Goal: Information Seeking & Learning: Learn about a topic

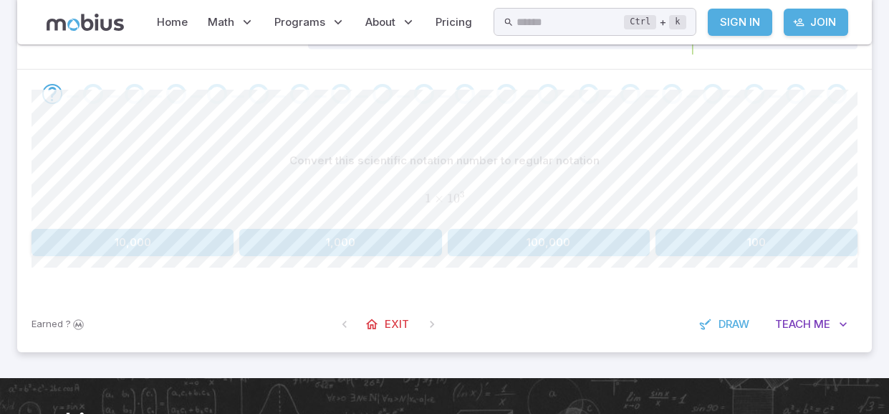
scroll to position [253, 0]
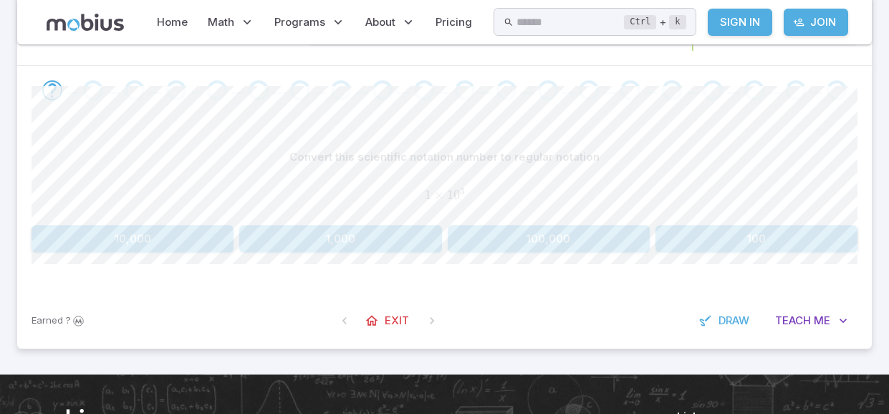
click at [366, 241] on button "1,000" at bounding box center [340, 238] width 202 height 27
click at [134, 246] on button "70,000" at bounding box center [133, 238] width 202 height 27
click at [512, 240] on button "30" at bounding box center [549, 238] width 202 height 27
click at [494, 232] on button "7,000" at bounding box center [549, 238] width 202 height 27
click at [200, 241] on button "4" at bounding box center [133, 238] width 202 height 27
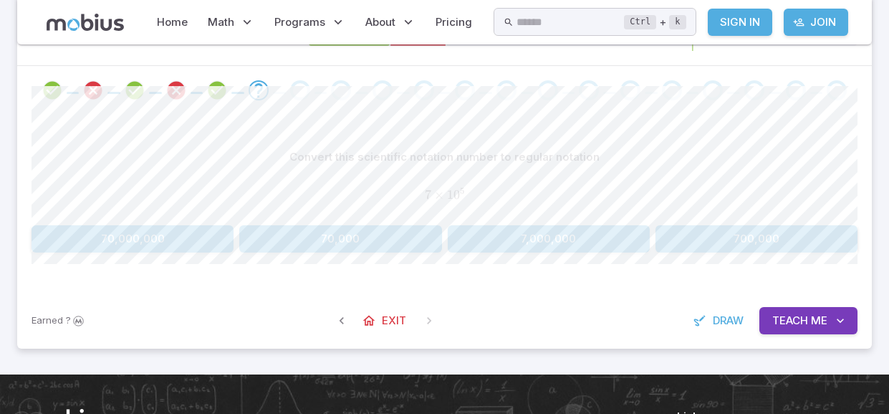
click at [726, 232] on button "700,000" at bounding box center [757, 238] width 202 height 27
click at [687, 225] on button "20,000" at bounding box center [757, 238] width 202 height 27
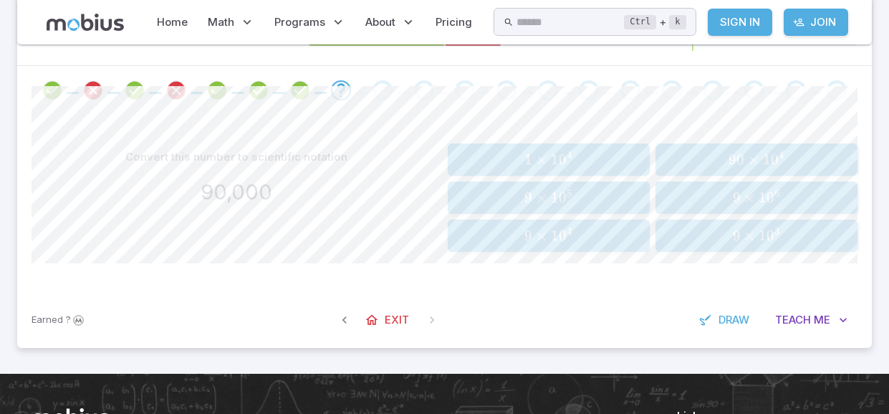
click at [487, 238] on span "9 × 1 0 4" at bounding box center [548, 235] width 193 height 18
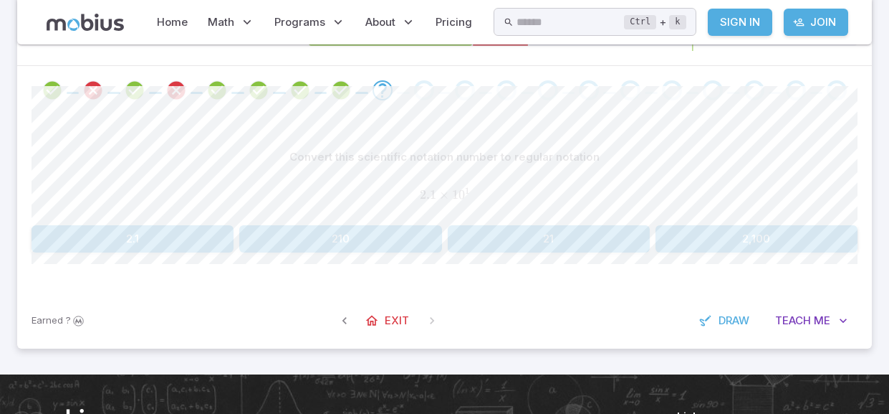
click at [487, 237] on button "21" at bounding box center [549, 238] width 202 height 27
click at [743, 239] on button "420,000" at bounding box center [757, 238] width 202 height 27
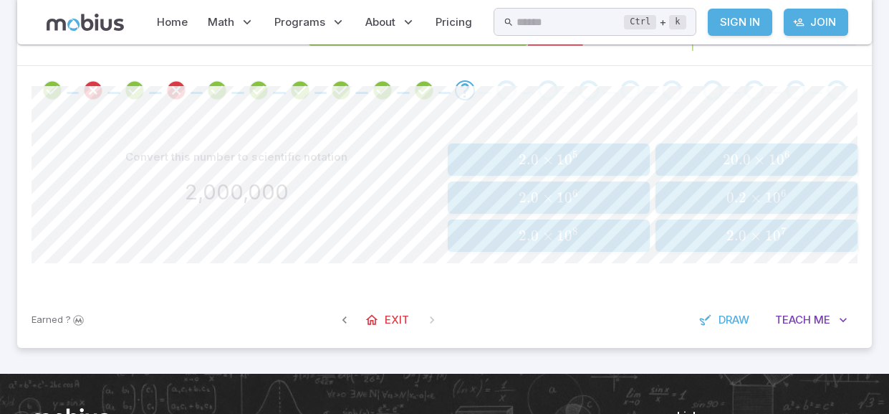
click at [502, 196] on span "2.0 × 1 0 6" at bounding box center [548, 198] width 193 height 18
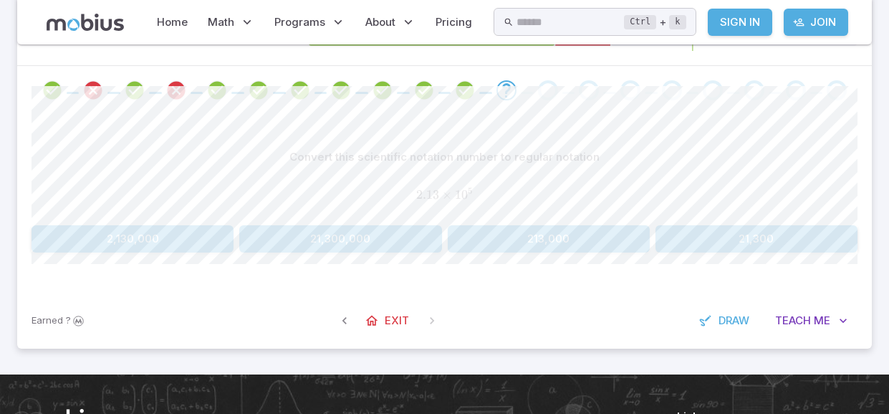
click at [522, 244] on button "213,000" at bounding box center [549, 238] width 202 height 27
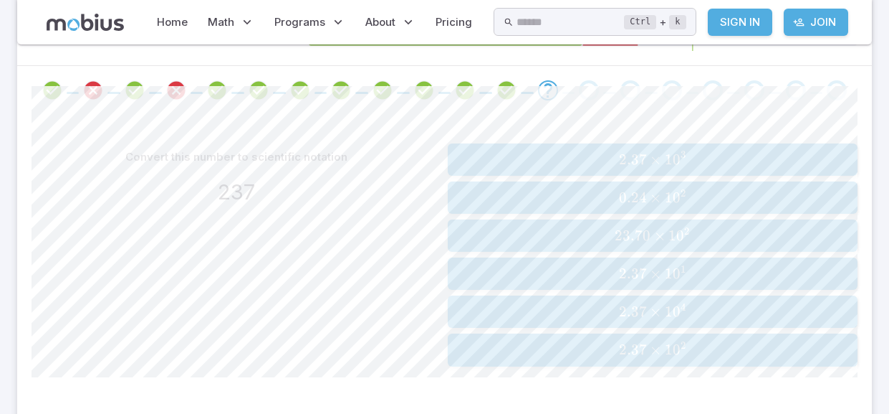
click at [543, 274] on span "2.37 × 1 0 1" at bounding box center [652, 273] width 401 height 18
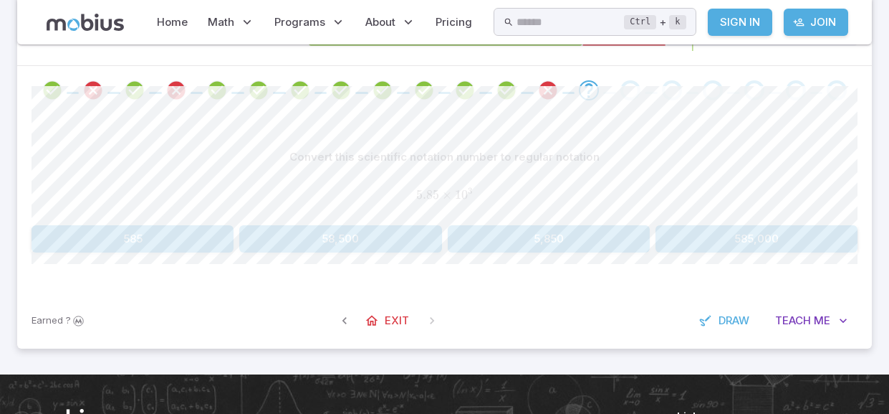
click at [487, 245] on button "5,850" at bounding box center [549, 238] width 202 height 27
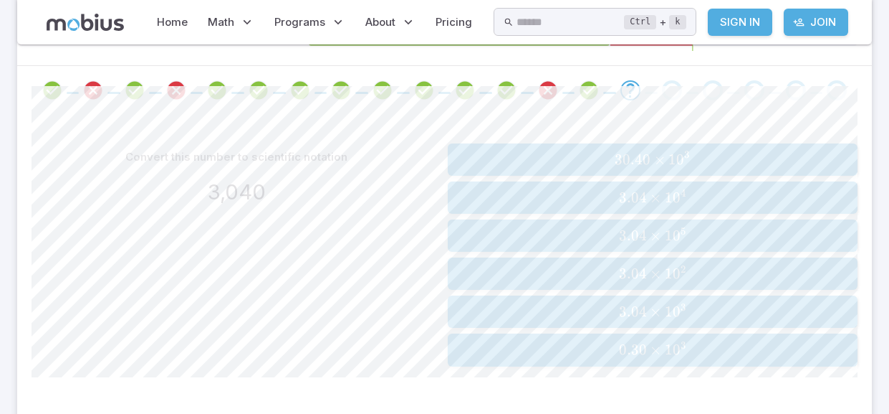
click at [471, 299] on button "3.04 × 1 0 3 3.04 \times 10^{3} 3.04 × 1 0 3" at bounding box center [653, 311] width 411 height 32
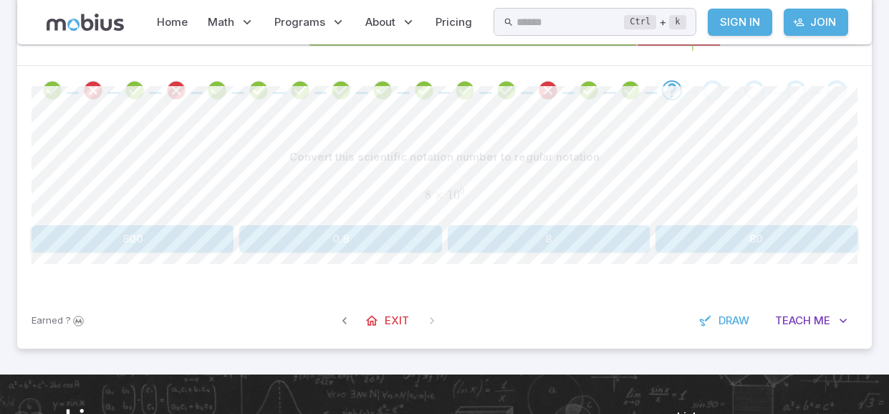
click at [571, 240] on button "8" at bounding box center [549, 238] width 202 height 27
click at [511, 241] on button "200,000" at bounding box center [549, 238] width 202 height 27
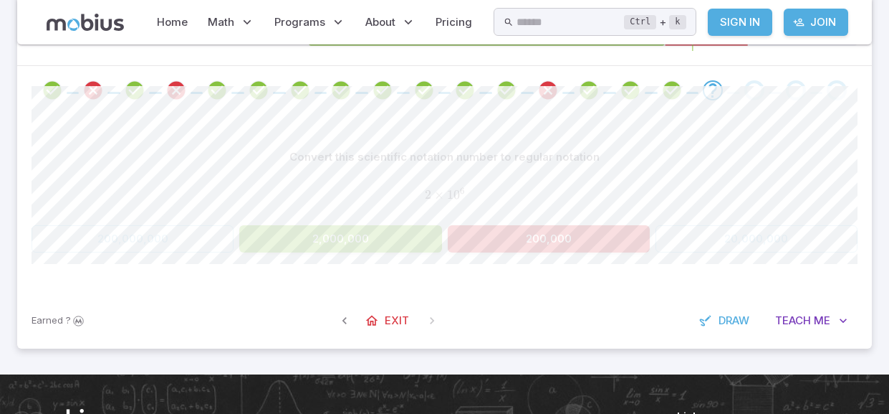
click at [363, 242] on button "2,000,000" at bounding box center [340, 238] width 202 height 27
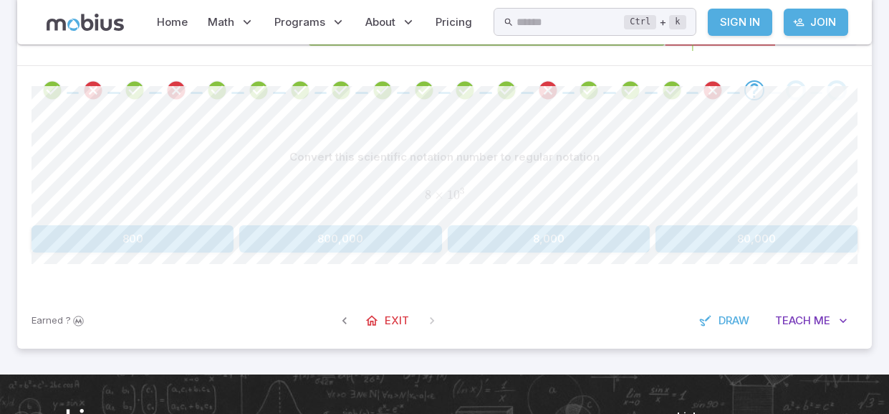
click at [529, 249] on button "8,000" at bounding box center [549, 238] width 202 height 27
click at [304, 232] on button "600" at bounding box center [340, 238] width 202 height 27
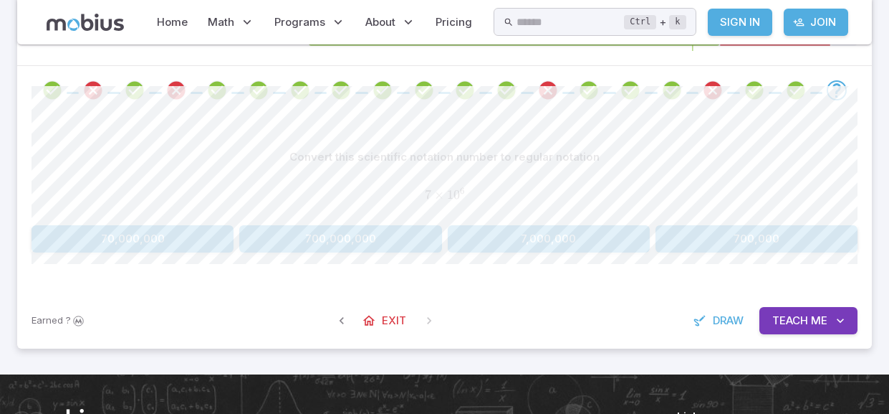
click at [511, 230] on button "7,000,000" at bounding box center [549, 238] width 202 height 27
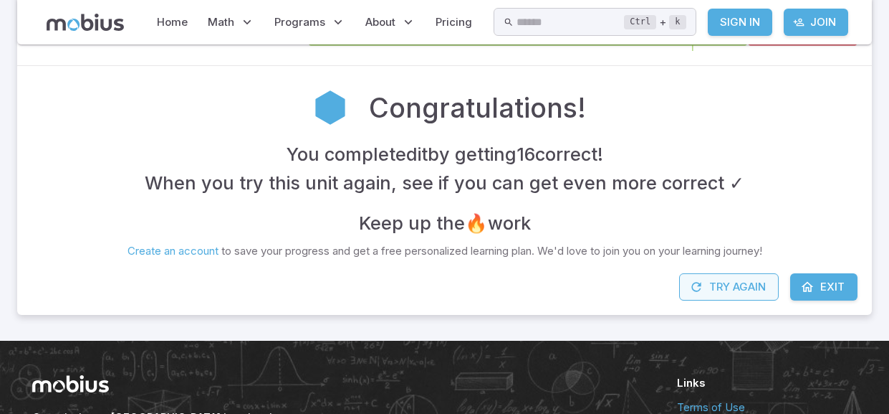
click at [768, 280] on button "Try Again" at bounding box center [729, 286] width 100 height 27
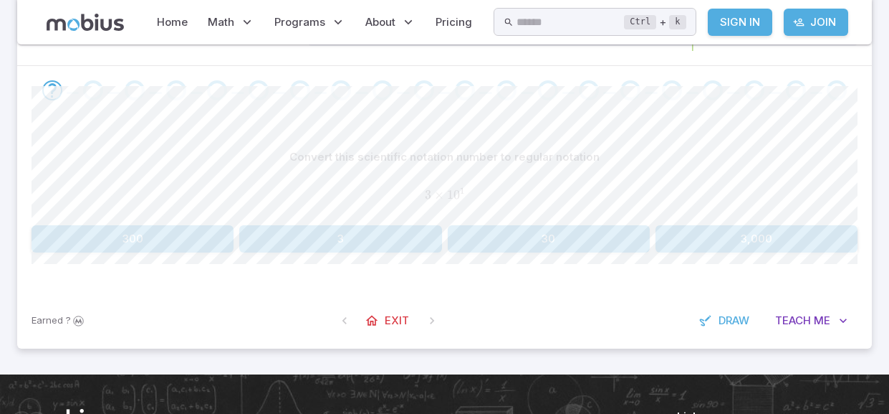
click at [505, 227] on button "30" at bounding box center [549, 238] width 202 height 27
click at [314, 246] on button "2,000,000" at bounding box center [340, 238] width 202 height 27
click at [357, 247] on button "400,000" at bounding box center [340, 238] width 202 height 27
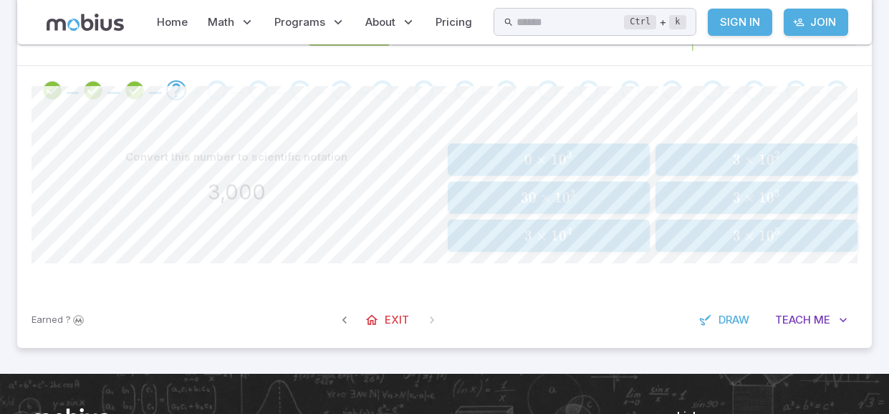
click at [700, 199] on span "3 × 1 0 3" at bounding box center [756, 198] width 193 height 18
click at [507, 199] on span "6 × 1 0 5" at bounding box center [548, 198] width 193 height 18
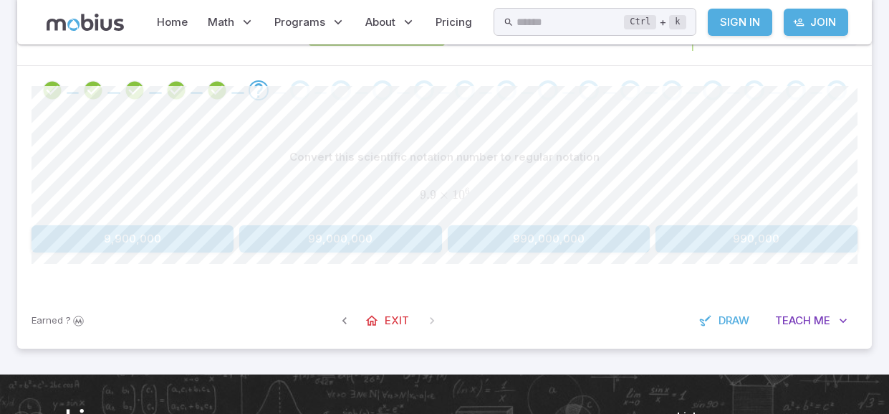
click at [135, 242] on button "9,900,000" at bounding box center [133, 238] width 202 height 27
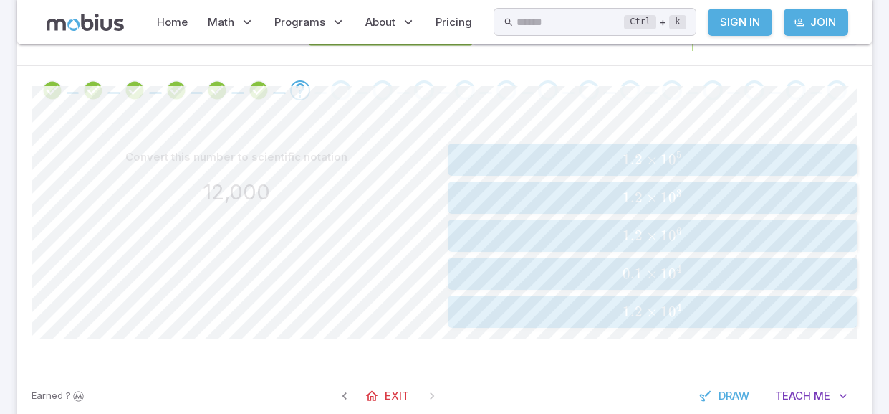
click at [589, 317] on span "1.2 × 1 0 4" at bounding box center [652, 311] width 401 height 18
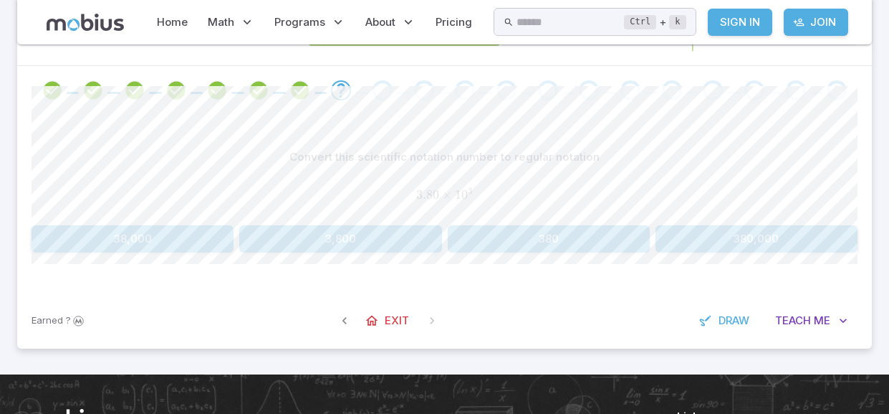
click at [677, 230] on button "380,000" at bounding box center [757, 238] width 202 height 27
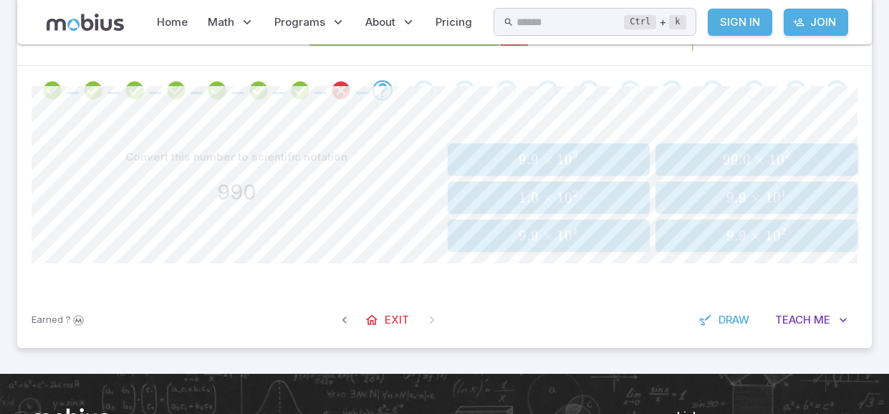
click at [702, 236] on span "9.9 × 1 0 2" at bounding box center [756, 235] width 193 height 18
click at [687, 190] on span "7.5 × 1 0 5" at bounding box center [756, 198] width 193 height 18
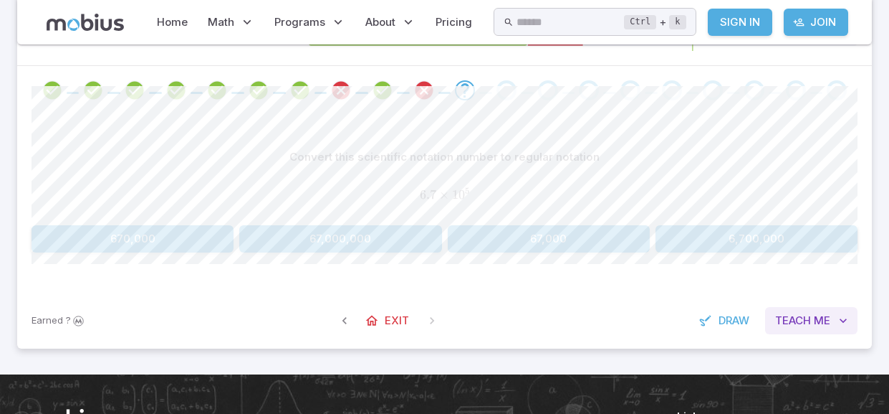
click at [798, 318] on span "Teach" at bounding box center [794, 321] width 36 height 16
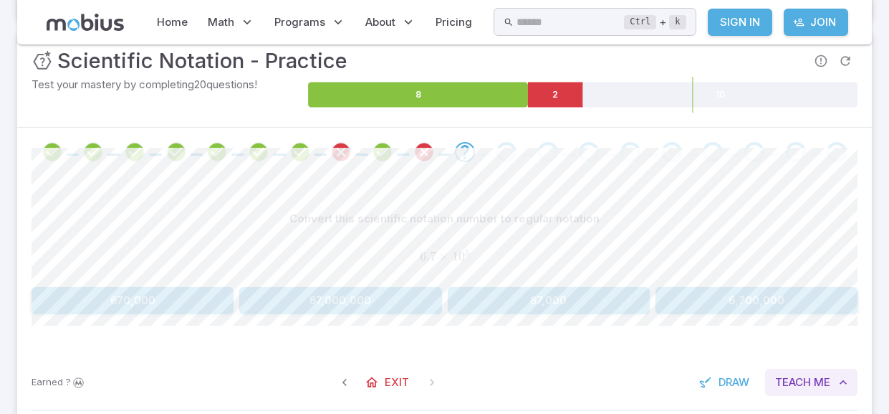
scroll to position [191, 0]
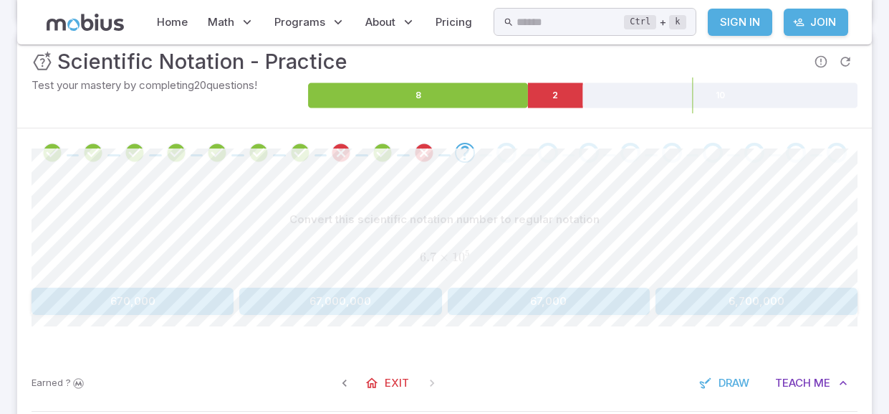
click at [102, 295] on button "670,000" at bounding box center [133, 300] width 202 height 27
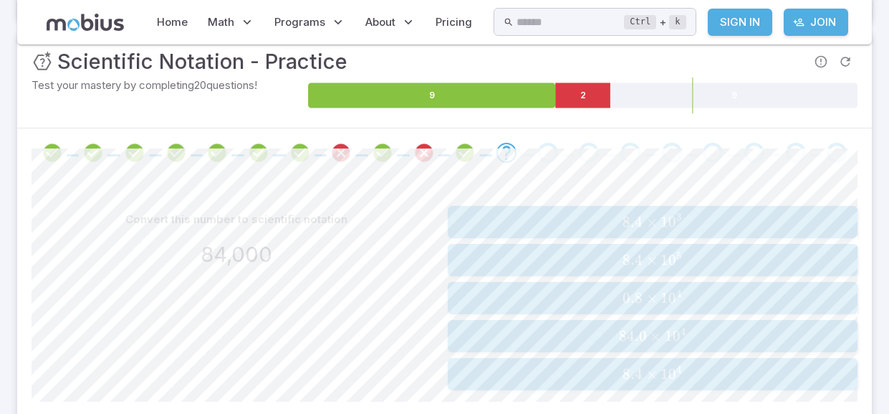
click at [587, 384] on button "8.4 × 1 0 4 8.4 \times 10^{4} 8.4 × 1 0 4" at bounding box center [653, 374] width 411 height 32
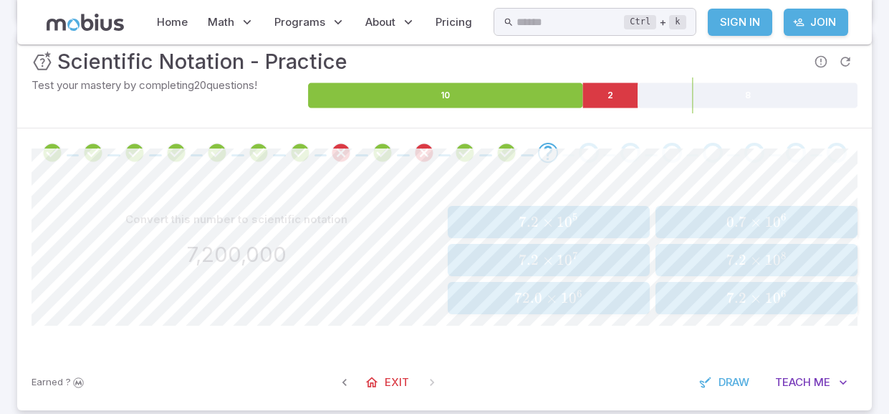
click at [695, 300] on span "7.2 × 1 0 6" at bounding box center [756, 298] width 193 height 18
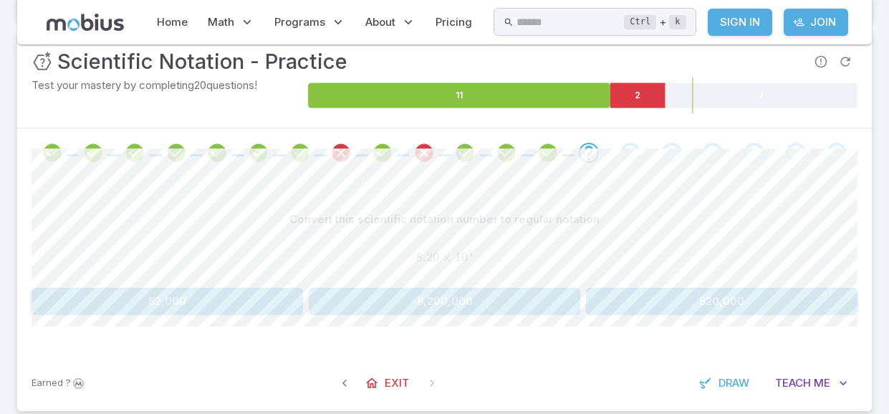
click at [685, 307] on button "820,000" at bounding box center [722, 300] width 272 height 27
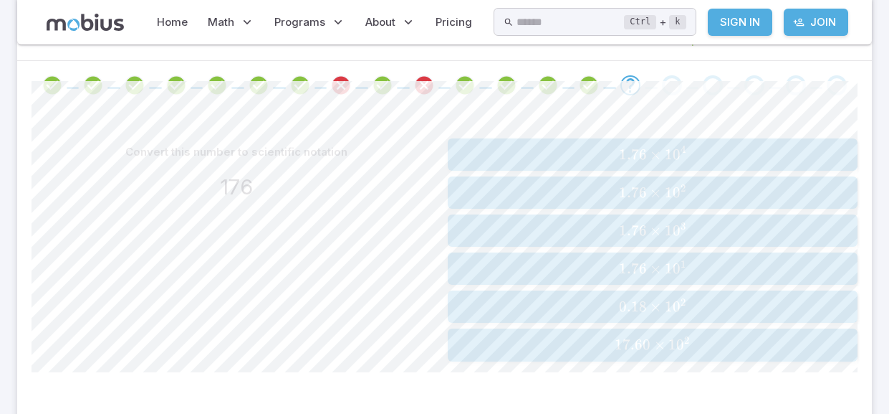
scroll to position [261, 0]
click at [596, 261] on span "1.76 × 1 0 1" at bounding box center [652, 266] width 401 height 18
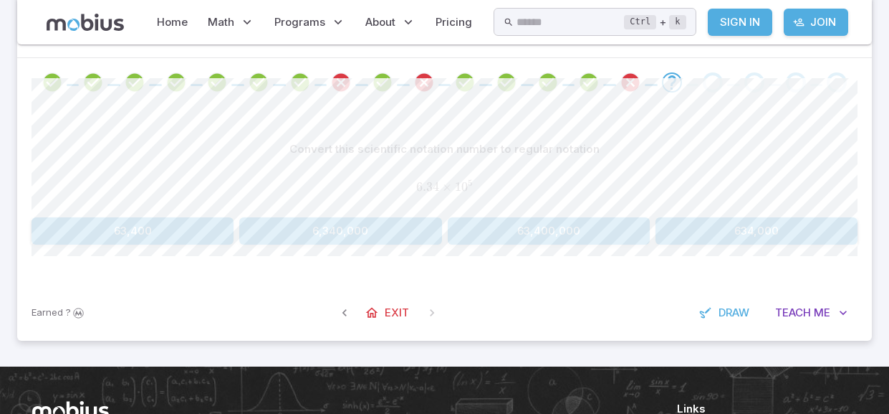
click at [356, 239] on button "6,340,000" at bounding box center [340, 230] width 202 height 27
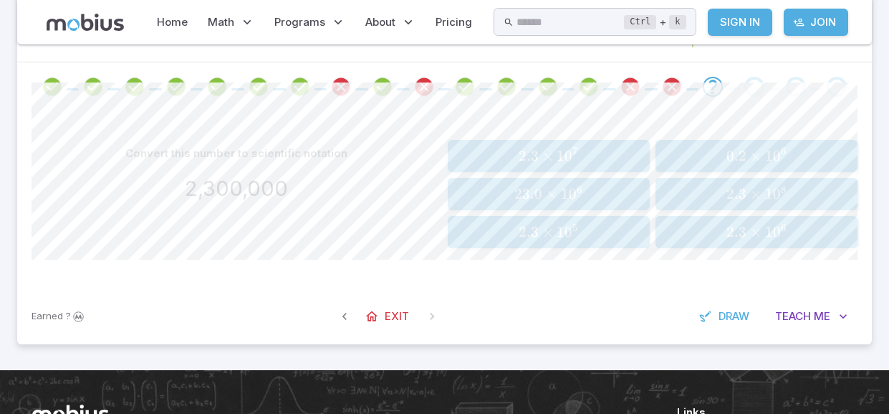
scroll to position [244, 0]
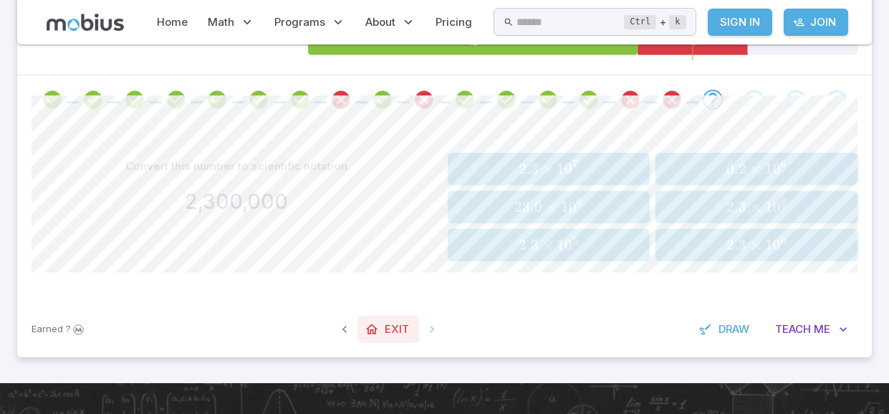
click at [408, 323] on link "Exit" at bounding box center [389, 328] width 62 height 27
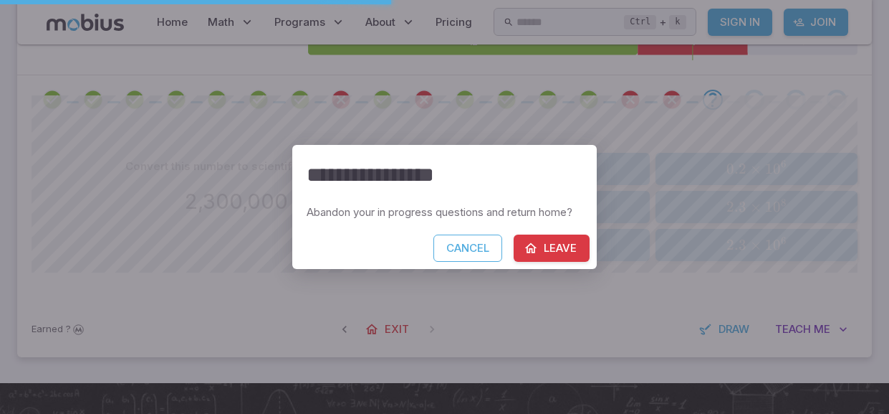
click at [536, 242] on icon "button" at bounding box center [531, 248] width 14 height 14
